Goal: Communication & Community: Answer question/provide support

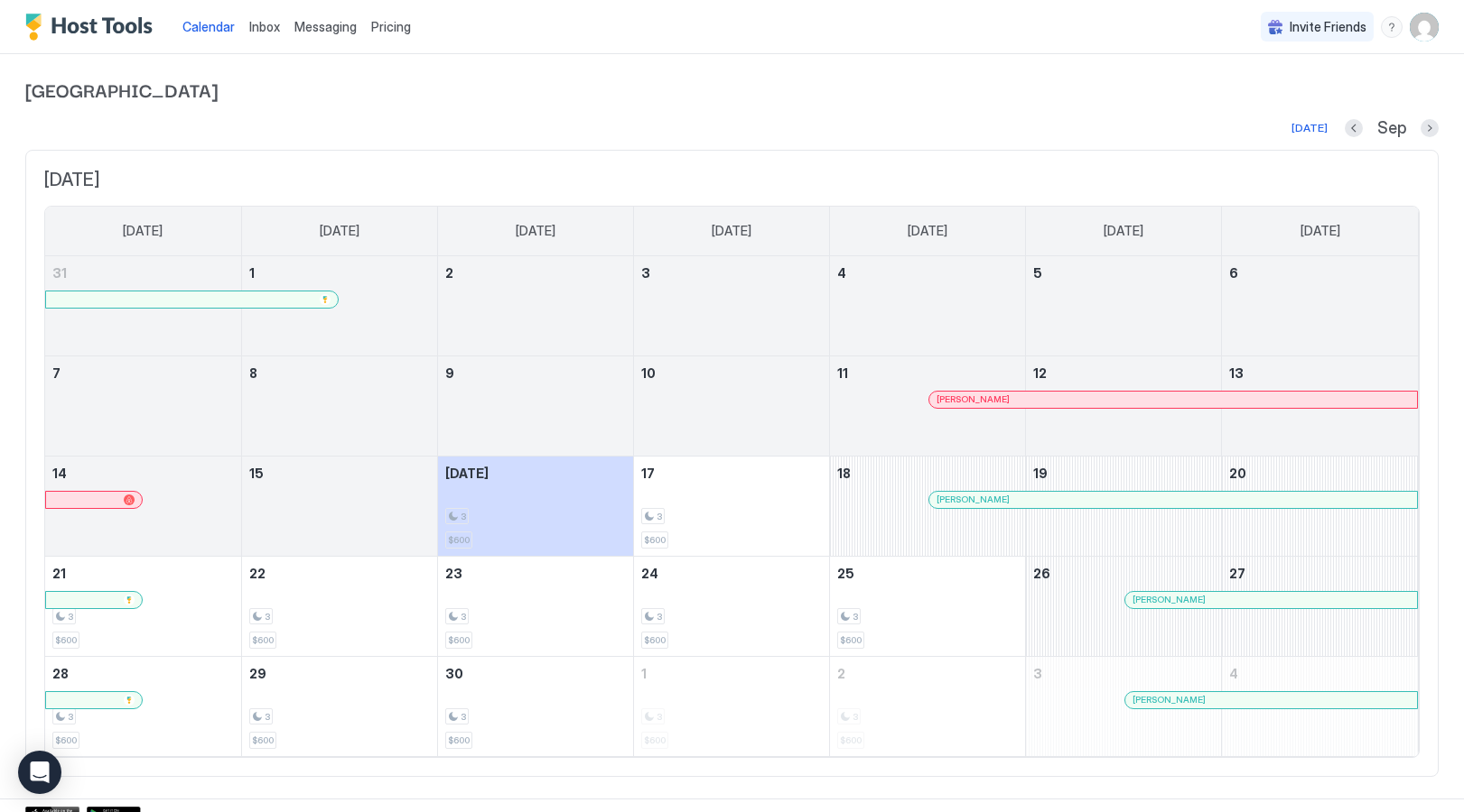
click at [262, 25] on span "Inbox" at bounding box center [264, 27] width 31 height 16
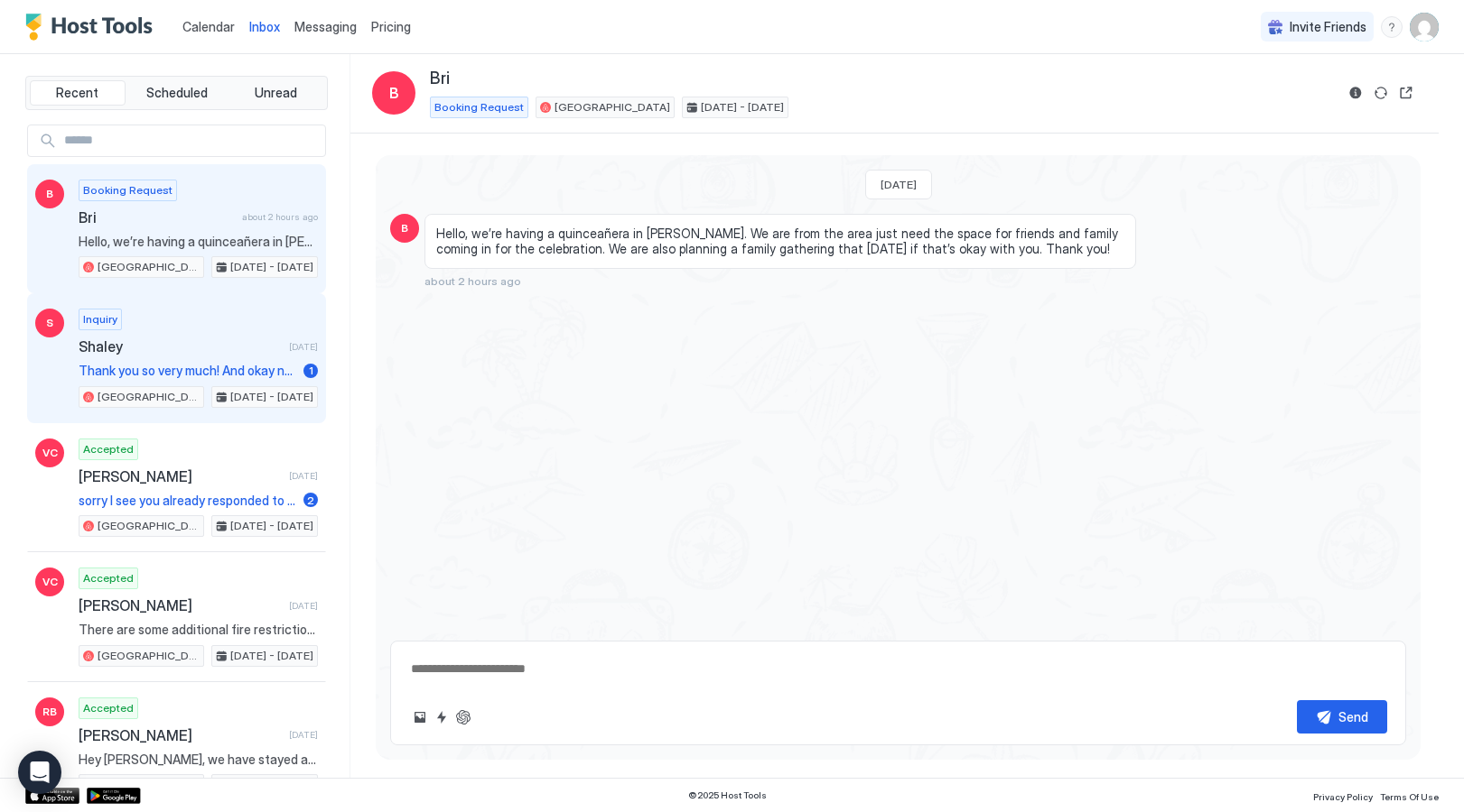
click at [180, 363] on span "Thank you so very much! And okay no worries at all, i appreciate you getting ba…" at bounding box center [187, 371] width 218 height 16
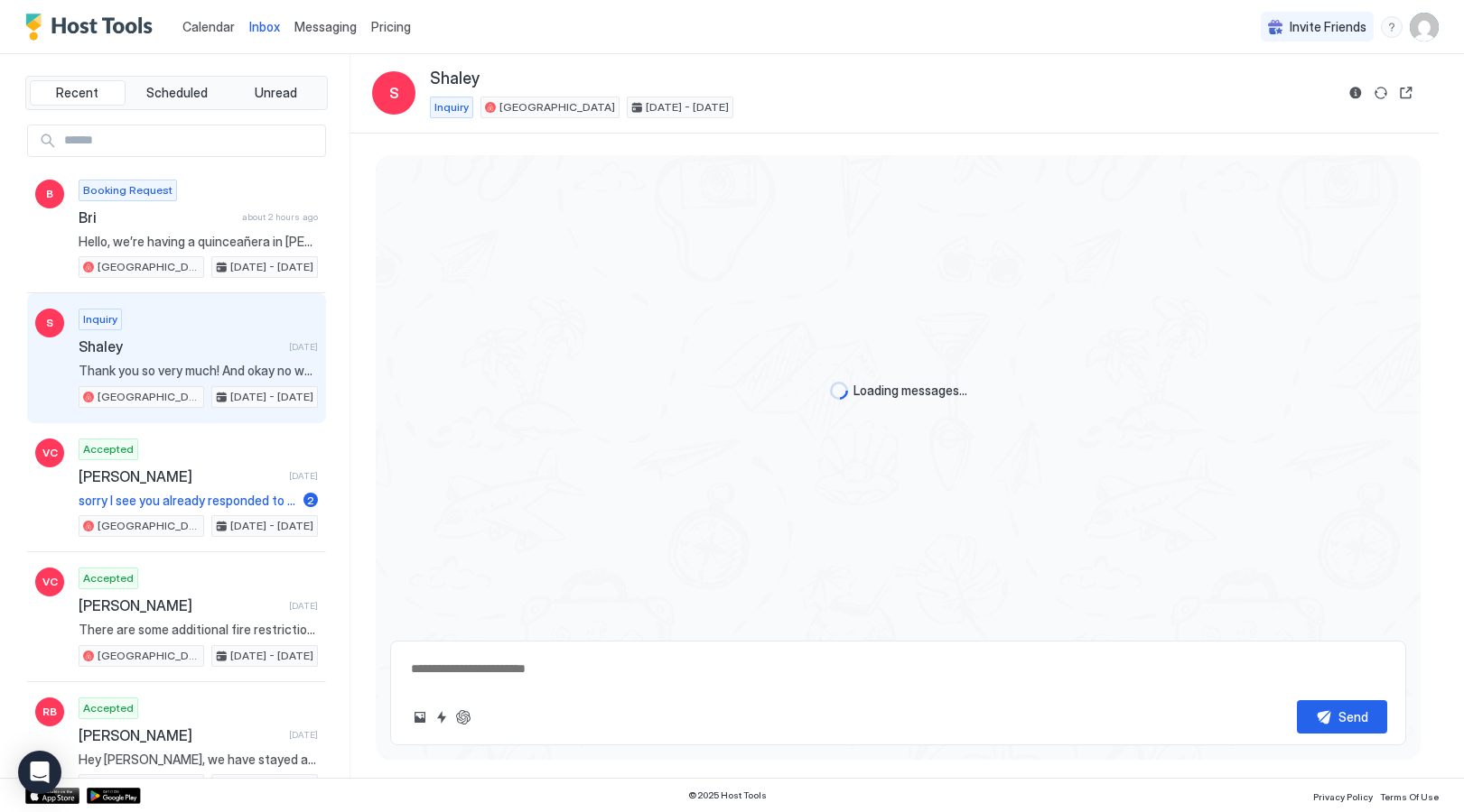
scroll to position [183, 0]
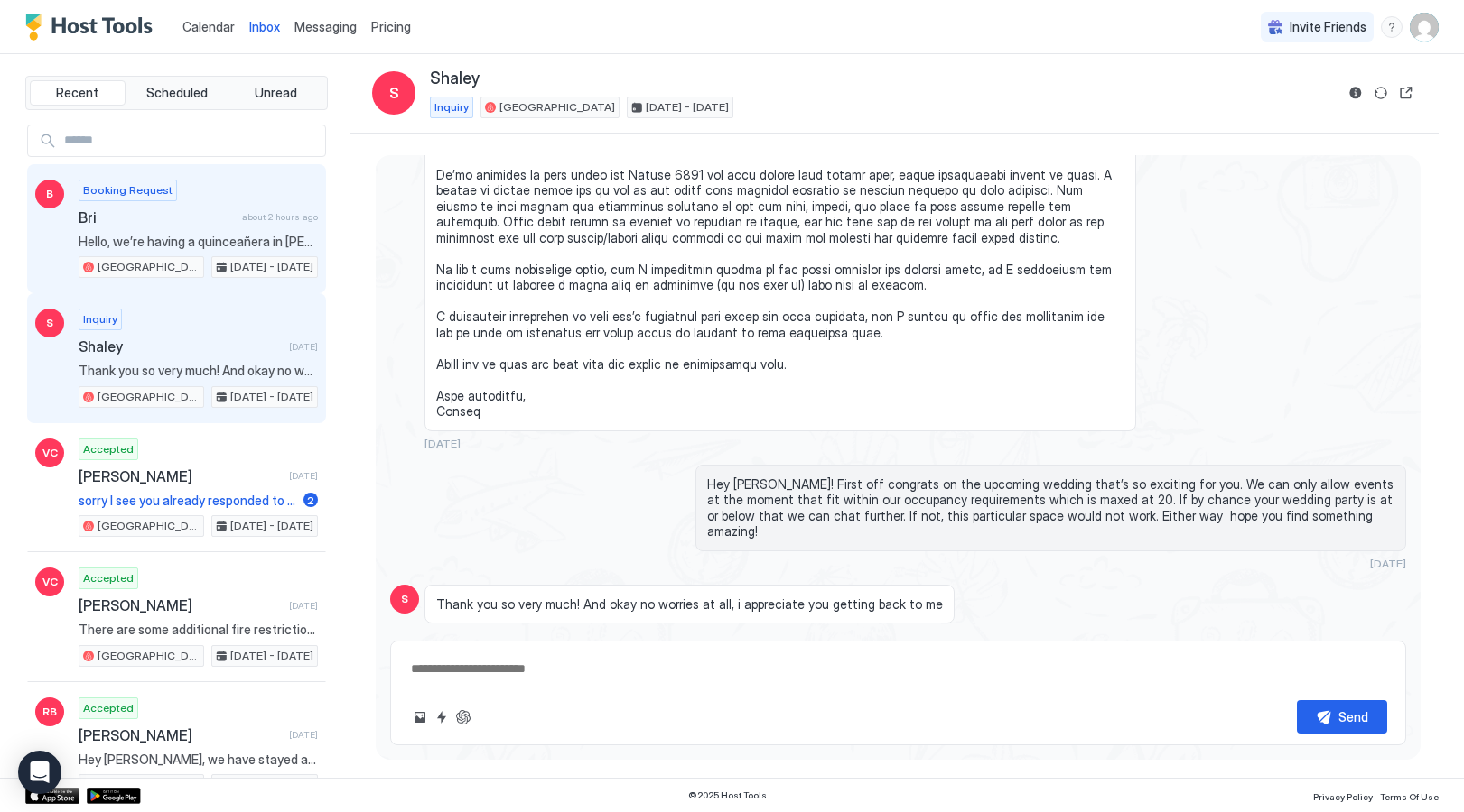
click at [150, 231] on div "Booking Request Bri about 2 hours ago Hello, we’re having a quinceañera in Hebe…" at bounding box center [198, 229] width 240 height 100
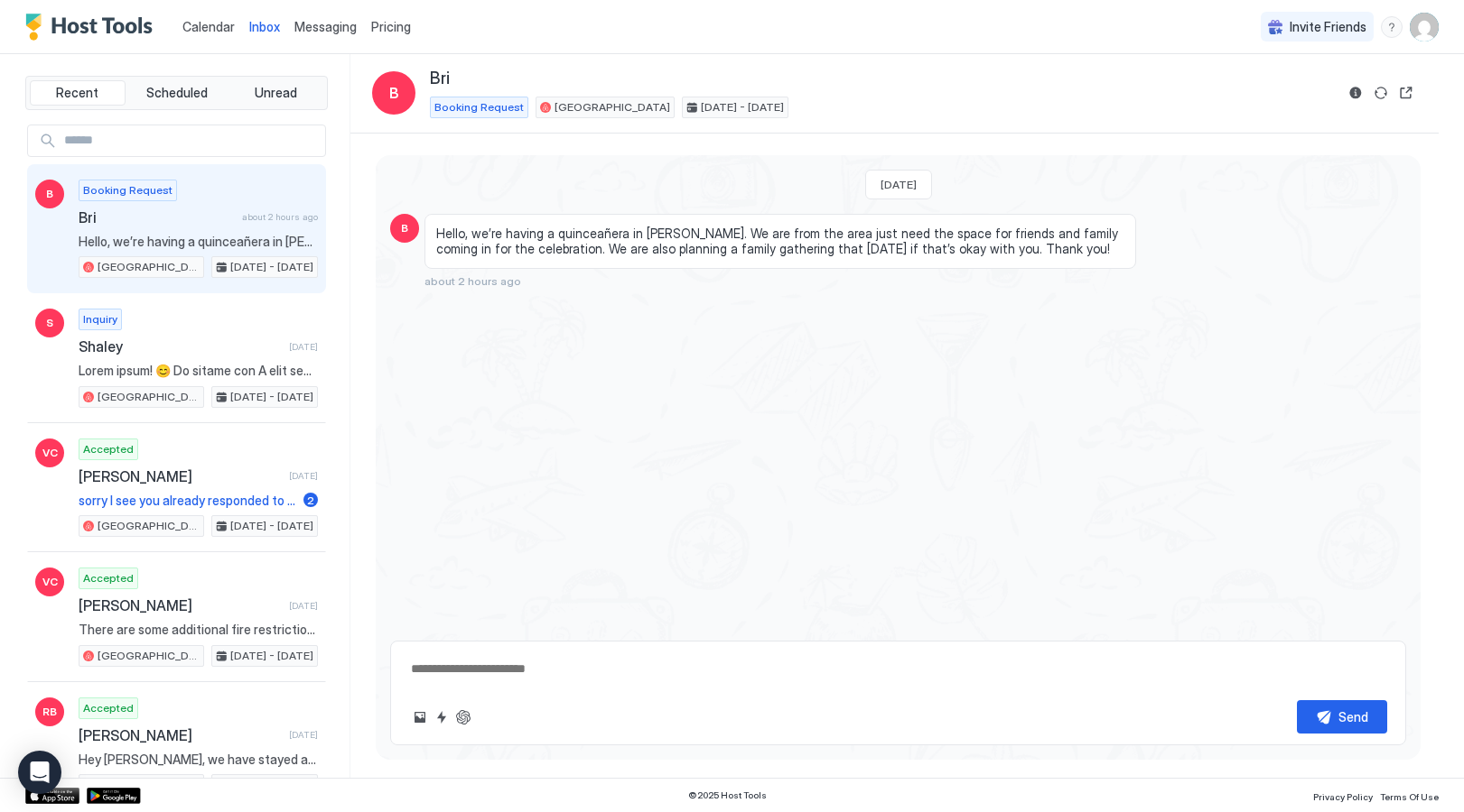
click at [209, 27] on span "Calendar" at bounding box center [208, 27] width 52 height 16
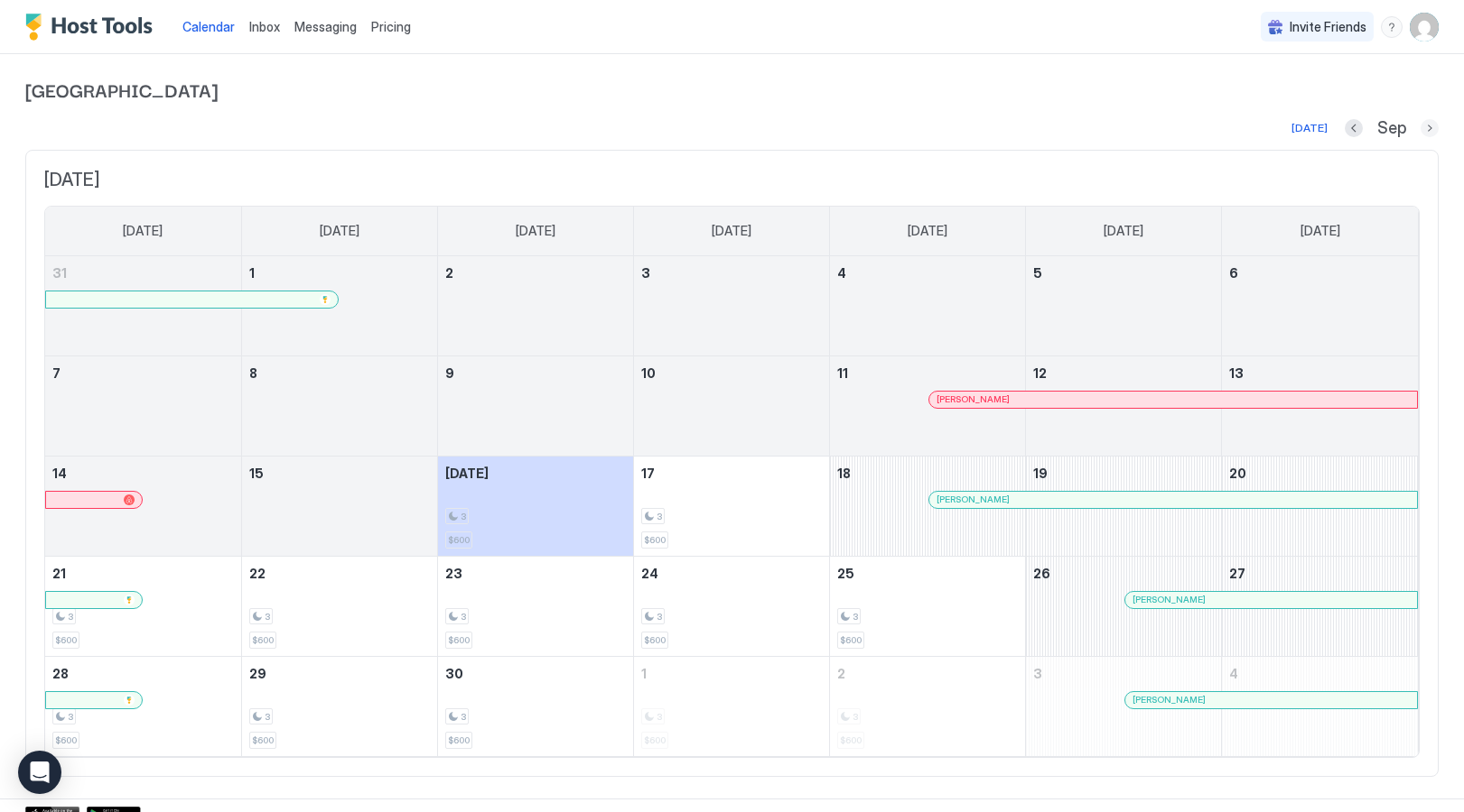
click at [1425, 132] on button "Next month" at bounding box center [1429, 128] width 18 height 18
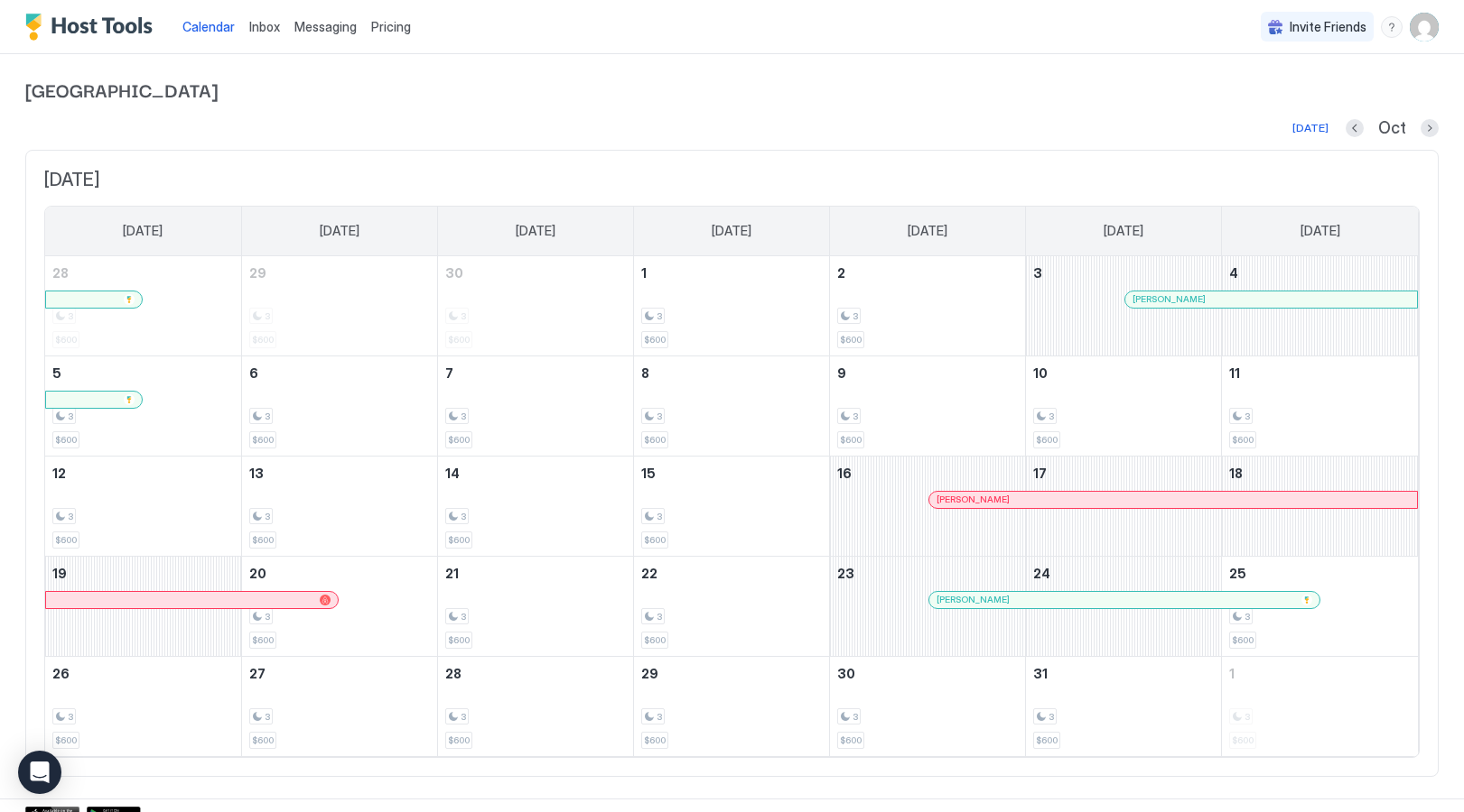
click at [255, 28] on span "Inbox" at bounding box center [264, 27] width 31 height 16
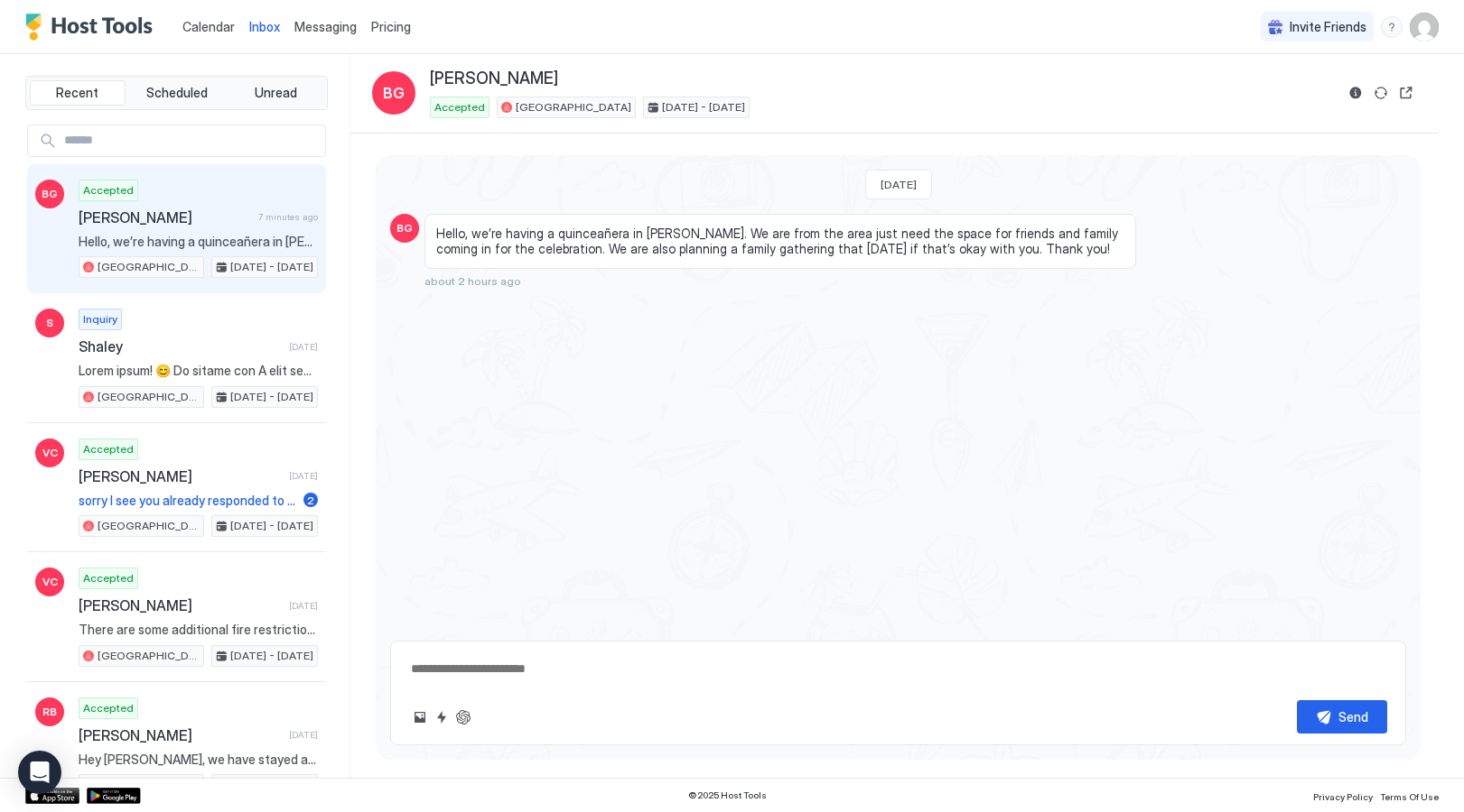
click at [200, 28] on span "Calendar" at bounding box center [208, 27] width 52 height 16
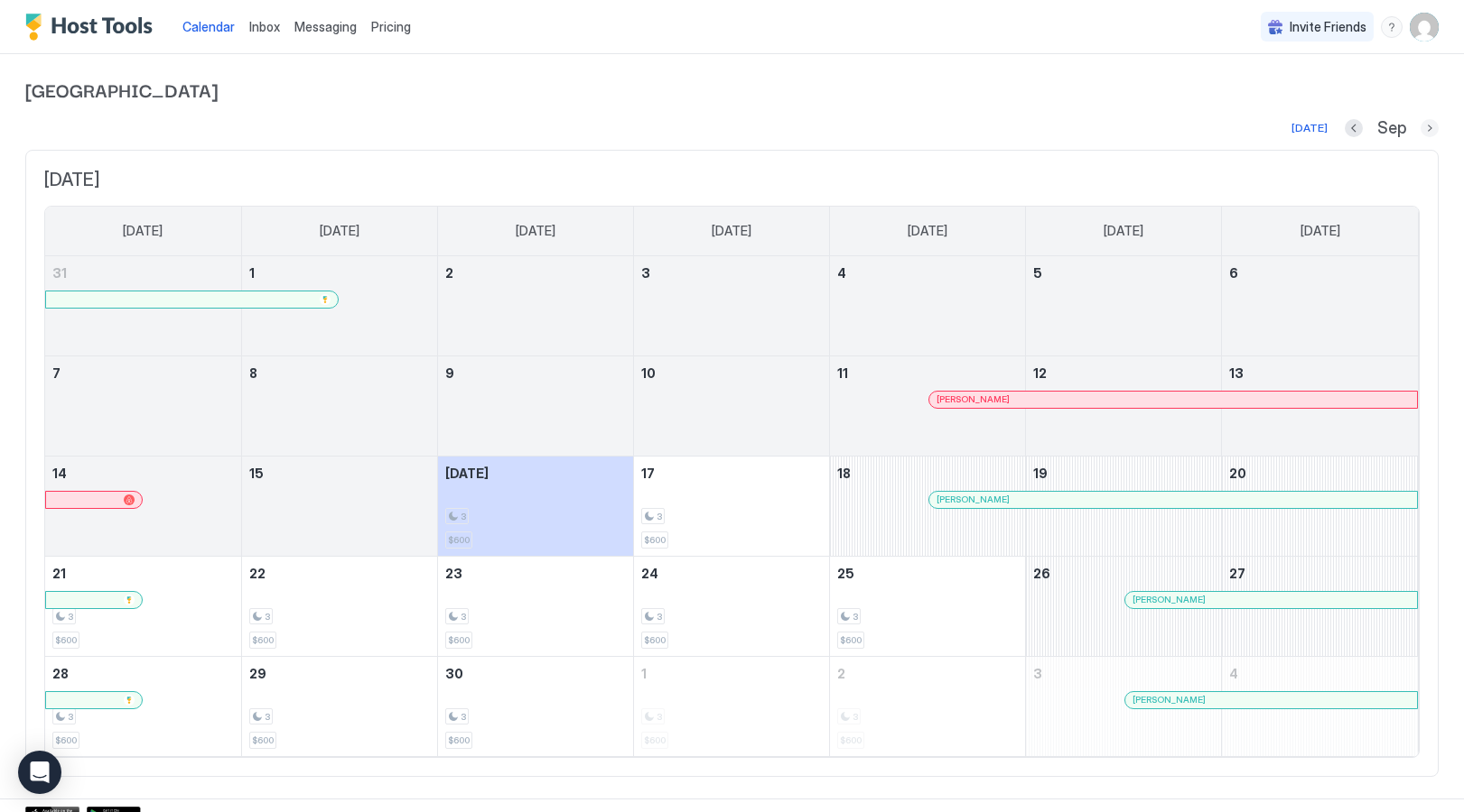
click at [1430, 124] on button "Next month" at bounding box center [1429, 128] width 18 height 18
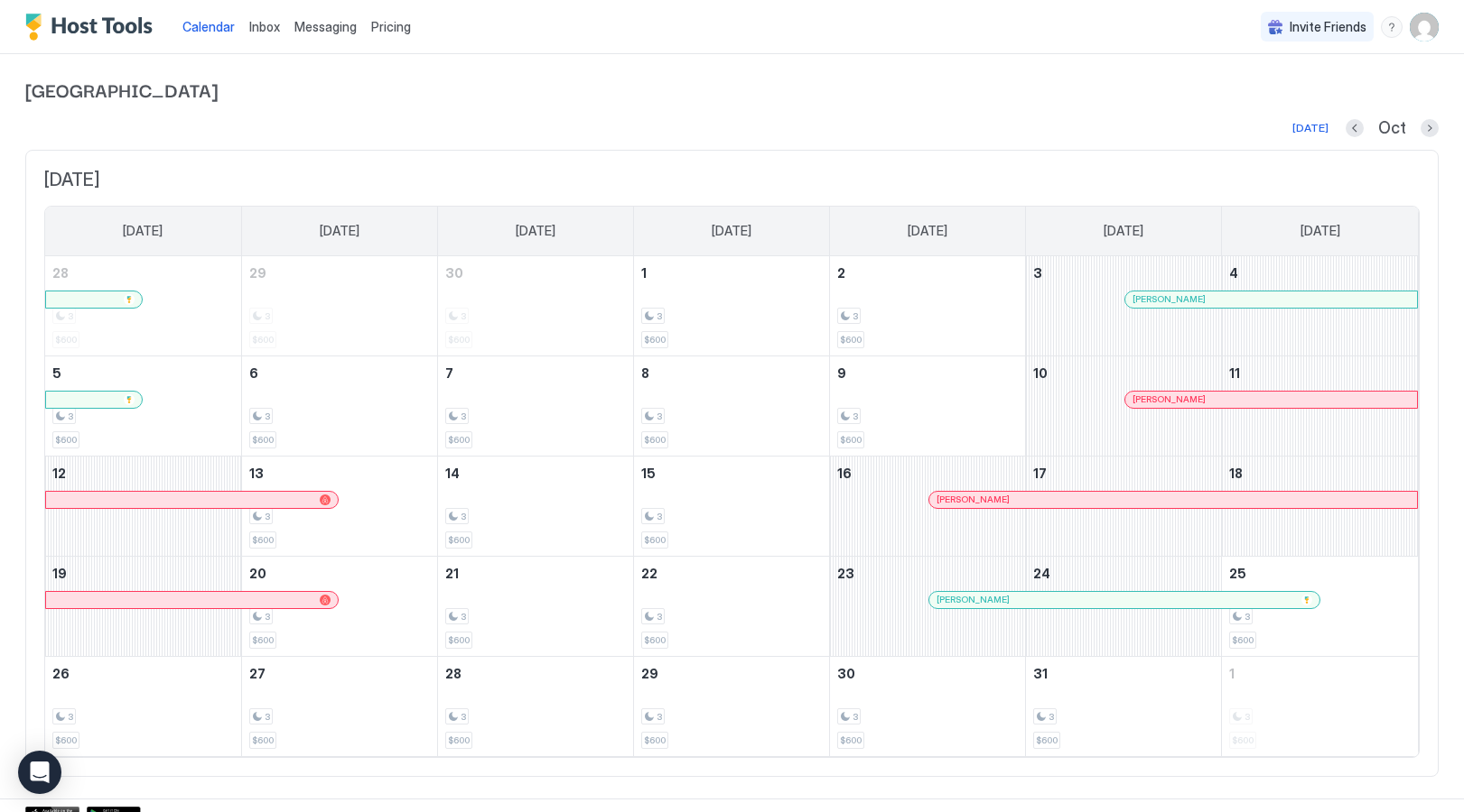
click at [259, 26] on span "Inbox" at bounding box center [264, 27] width 31 height 16
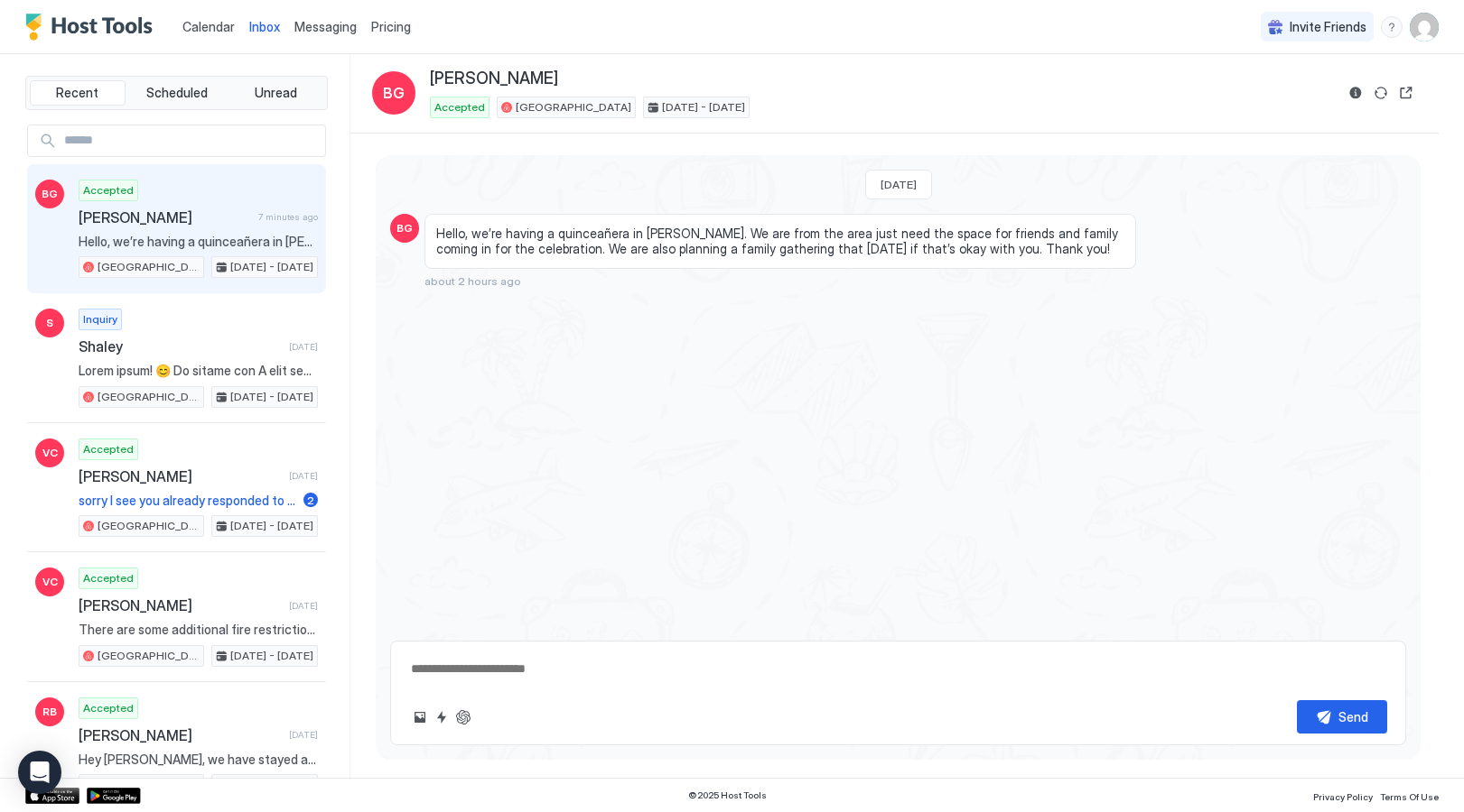
type textarea "*"
